Goal: Navigation & Orientation: Find specific page/section

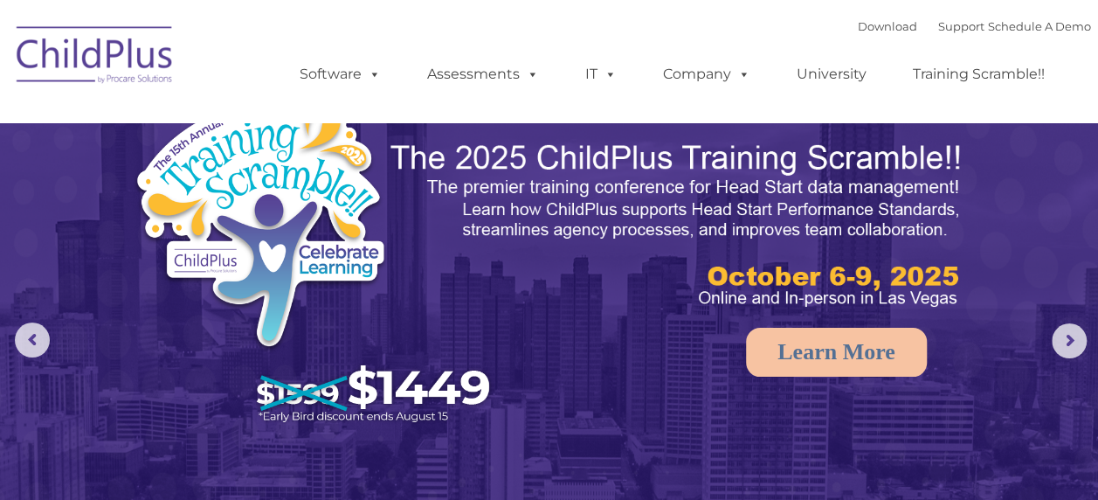
select select "MEDIUM"
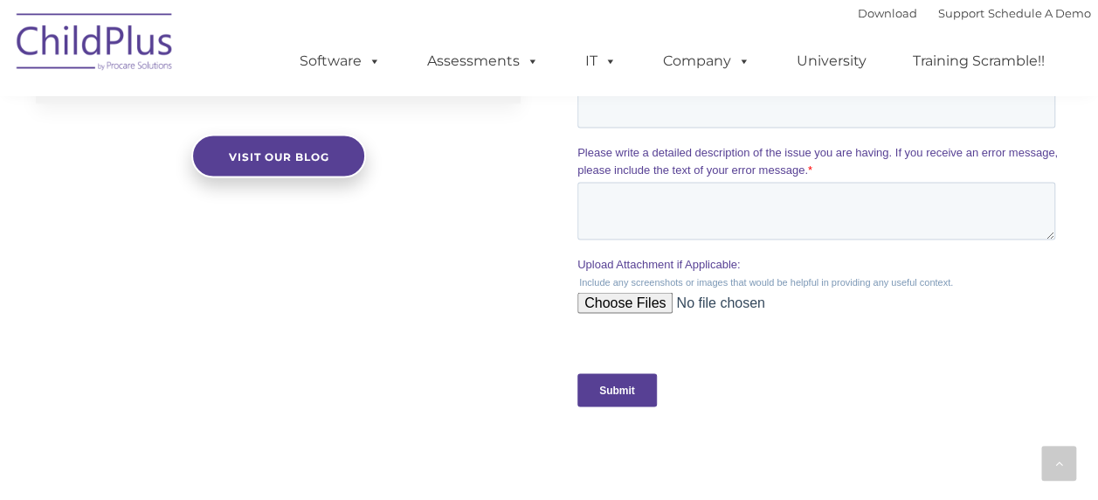
scroll to position [1666, 0]
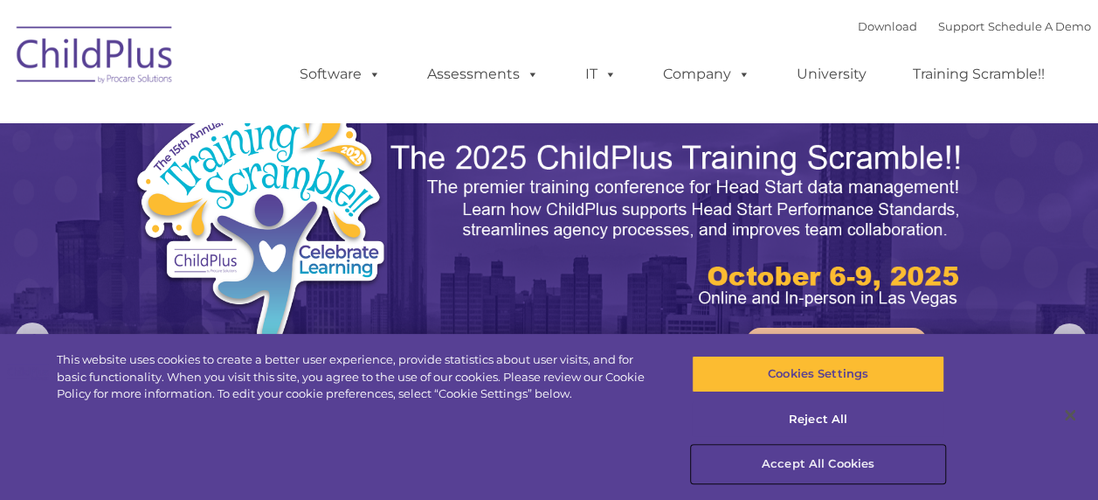
click at [832, 468] on button "Accept All Cookies" at bounding box center [818, 464] width 252 height 37
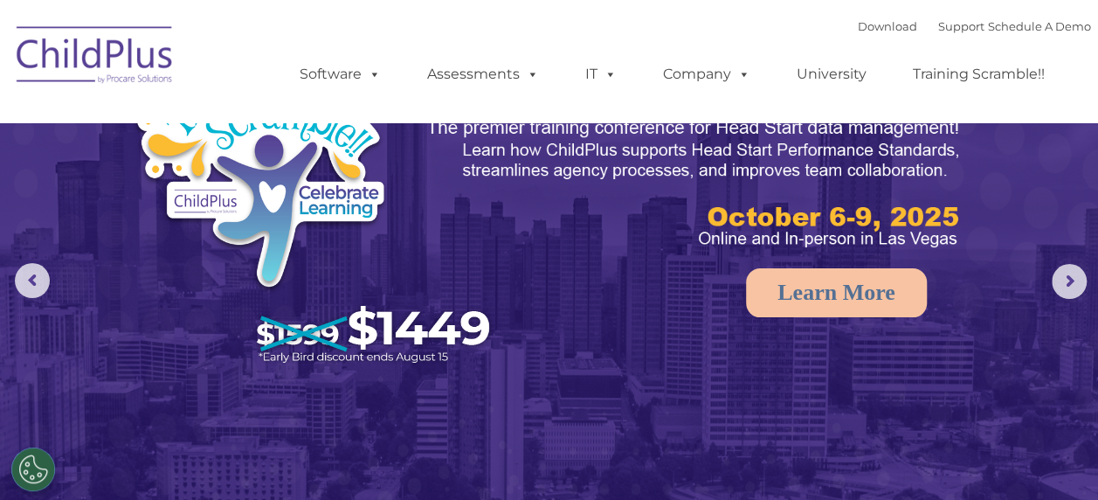
scroll to position [61, 0]
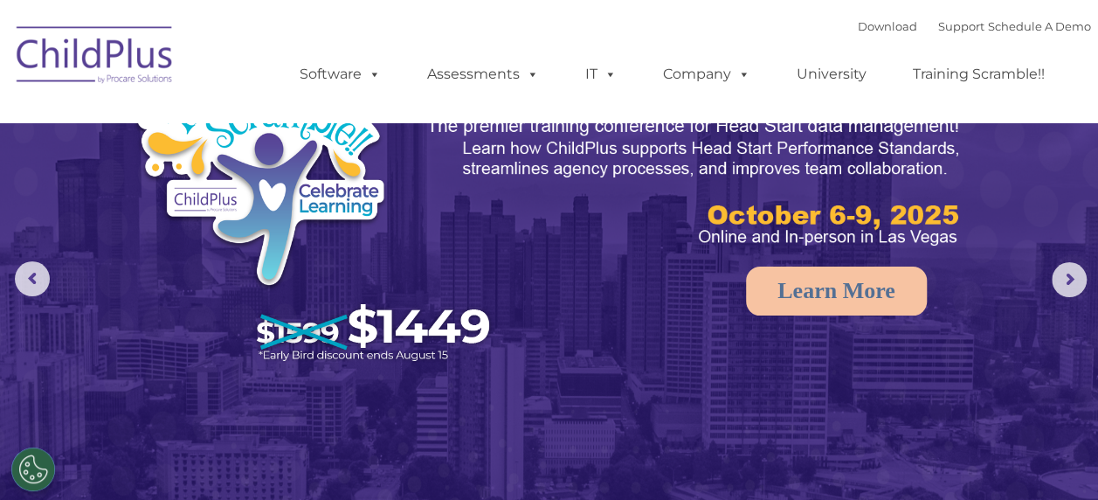
select select "MEDIUM"
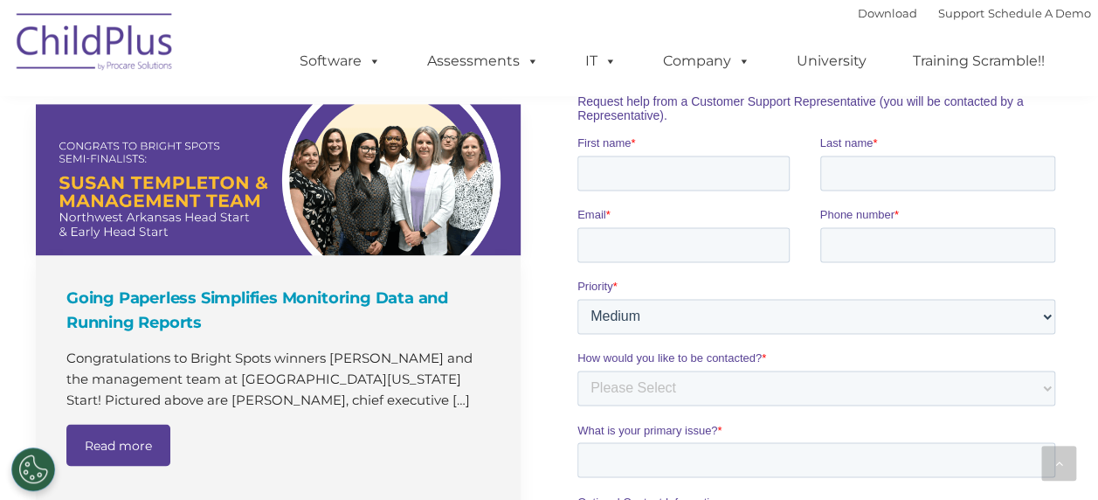
scroll to position [1232, 0]
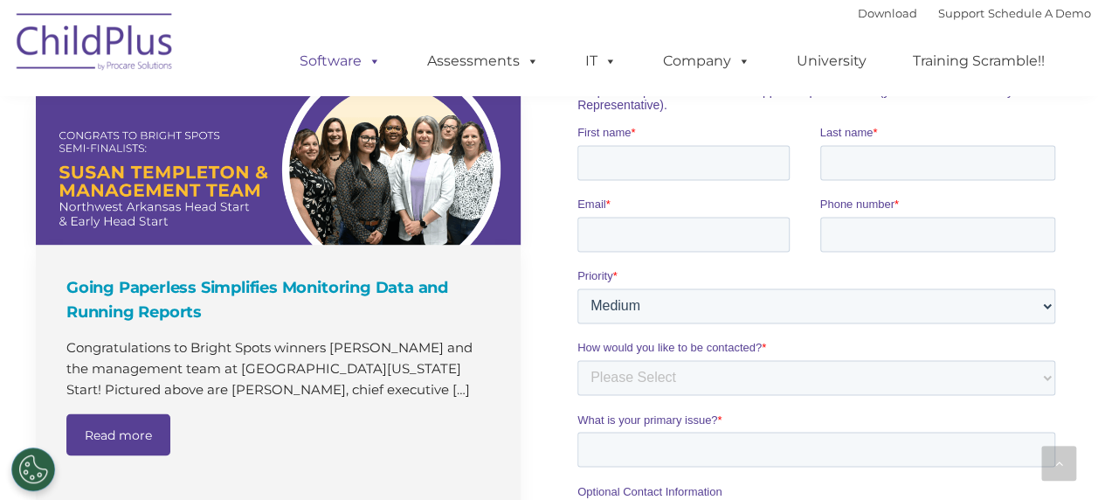
click at [367, 56] on span at bounding box center [371, 60] width 19 height 17
click at [374, 66] on span at bounding box center [371, 60] width 19 height 17
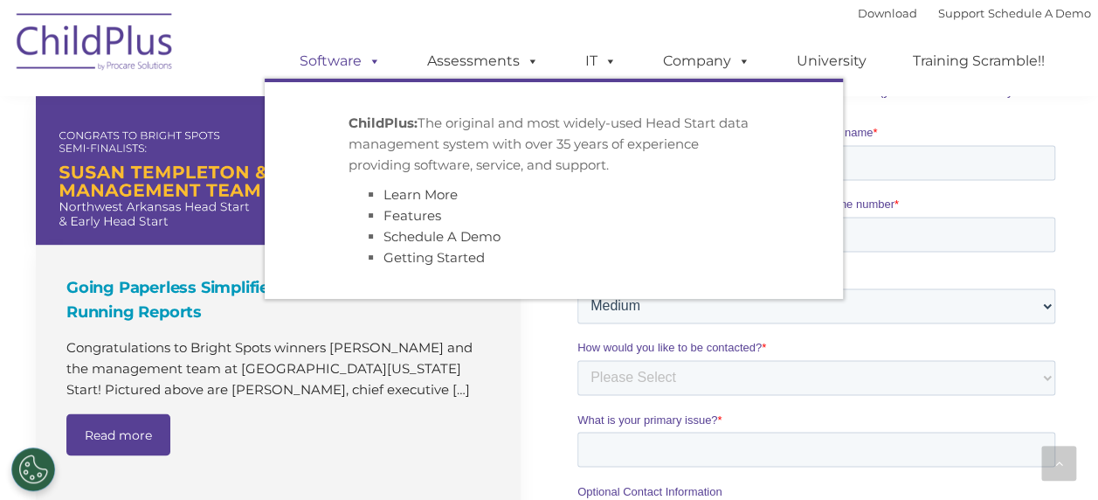
click at [374, 66] on span at bounding box center [371, 60] width 19 height 17
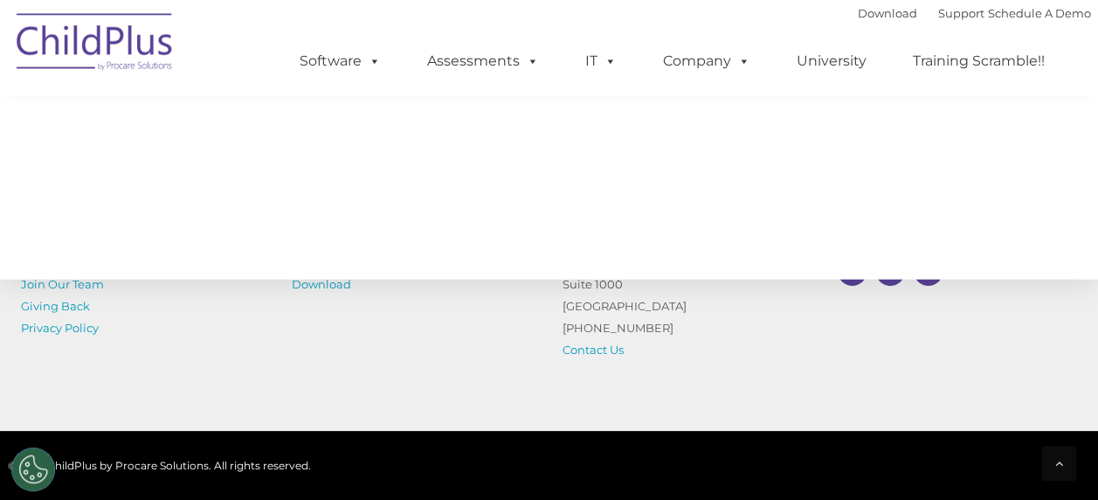
scroll to position [2113, 0]
